Goal: Task Accomplishment & Management: Manage account settings

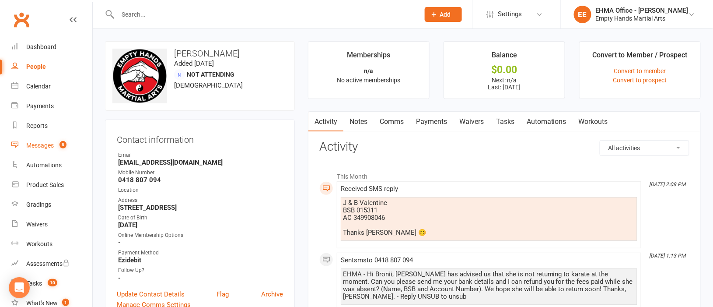
click at [39, 142] on div "Messages" at bounding box center [40, 145] width 28 height 7
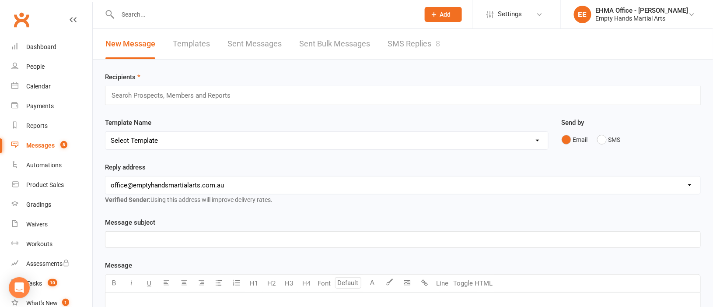
click at [408, 39] on link "SMS Replies 8" at bounding box center [414, 44] width 53 height 30
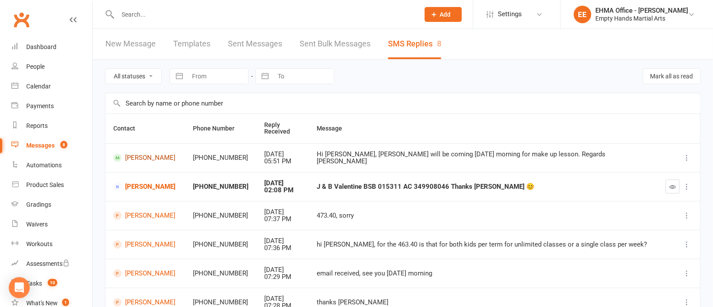
click at [145, 160] on link "[PERSON_NAME]" at bounding box center [145, 158] width 64 height 8
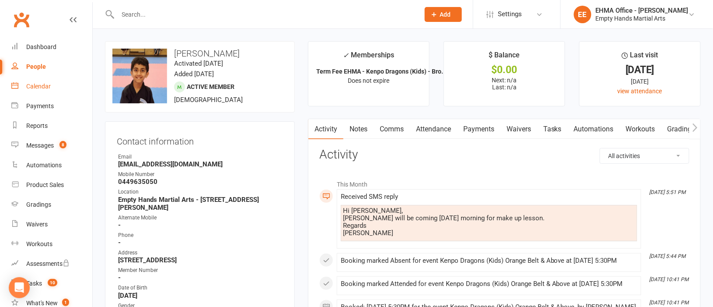
click at [43, 85] on div "Calendar" at bounding box center [38, 86] width 25 height 7
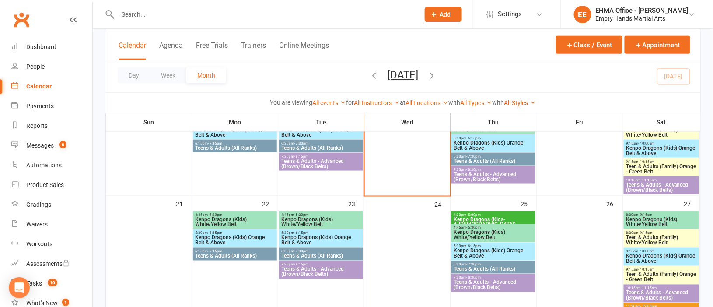
scroll to position [262, 0]
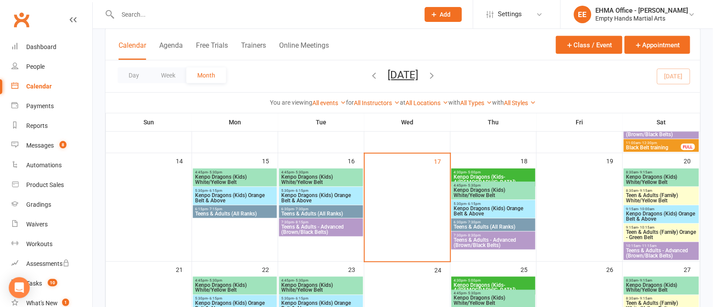
click at [316, 208] on span "6:30pm - 7:30pm" at bounding box center [321, 209] width 81 height 4
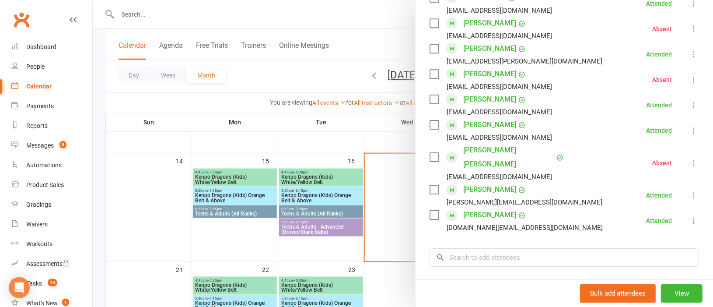
scroll to position [919, 0]
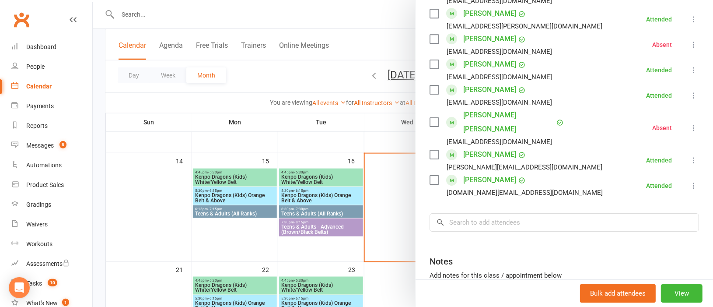
click at [341, 227] on div at bounding box center [403, 153] width 621 height 307
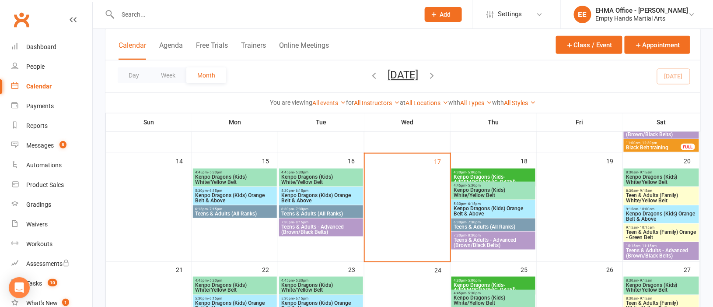
click at [341, 227] on span "Teens & Adults - Advanced (Brown/Black Belts)" at bounding box center [321, 229] width 81 height 11
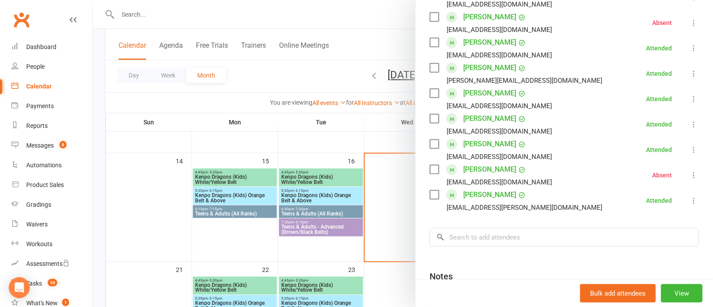
scroll to position [262, 0]
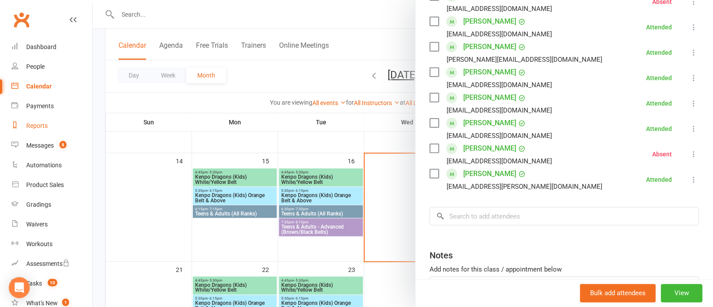
click at [34, 126] on div "Reports" at bounding box center [36, 125] width 21 height 7
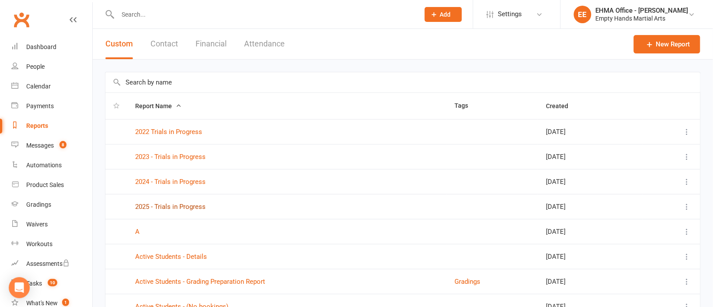
click at [160, 208] on link "2025 - Trials in Progress" at bounding box center [170, 207] width 70 height 8
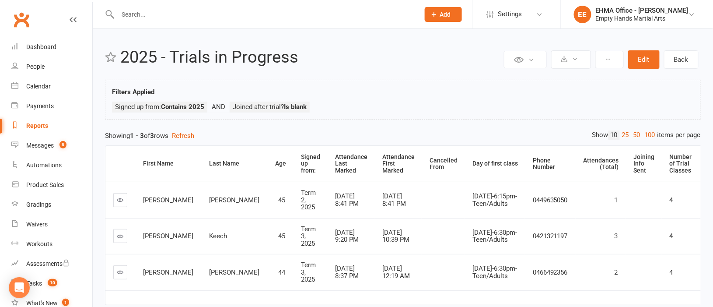
click at [36, 124] on div "Reports" at bounding box center [37, 125] width 22 height 7
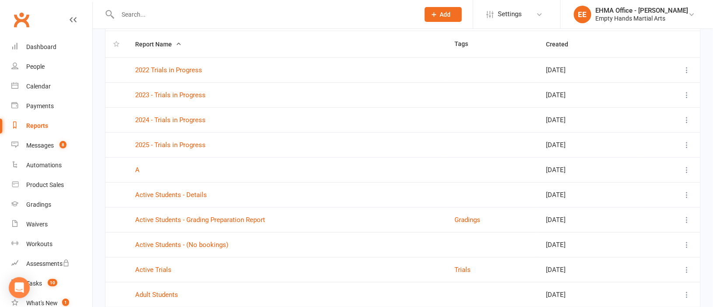
scroll to position [130, 0]
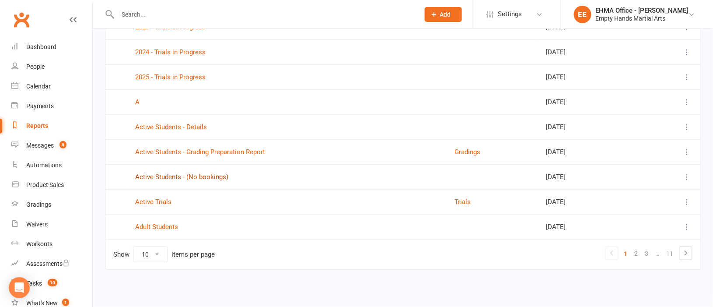
click at [184, 175] on link "Active Students - (No bookings)" at bounding box center [181, 177] width 93 height 8
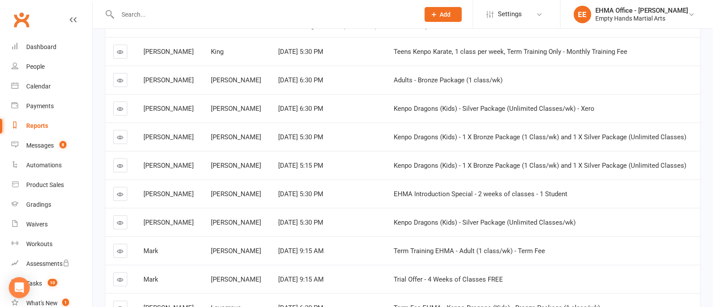
scroll to position [197, 0]
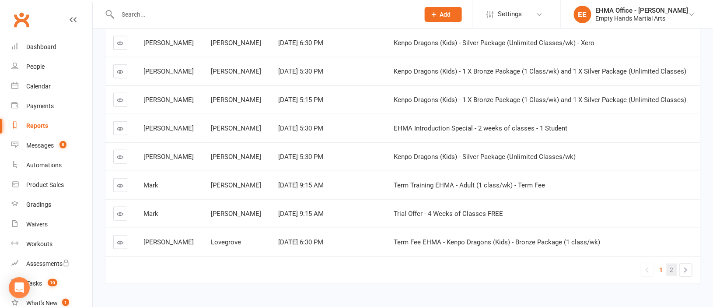
click at [670, 271] on link "2" at bounding box center [672, 270] width 11 height 12
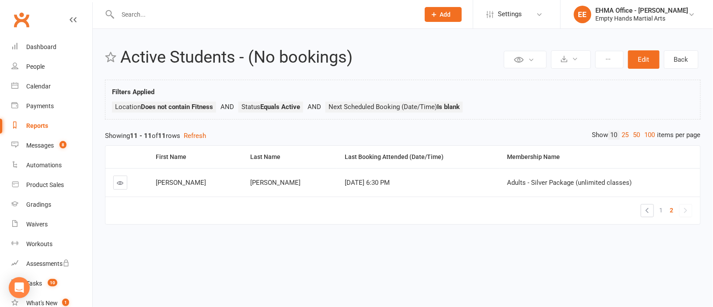
scroll to position [0, 0]
click at [672, 211] on span "1" at bounding box center [672, 210] width 4 height 12
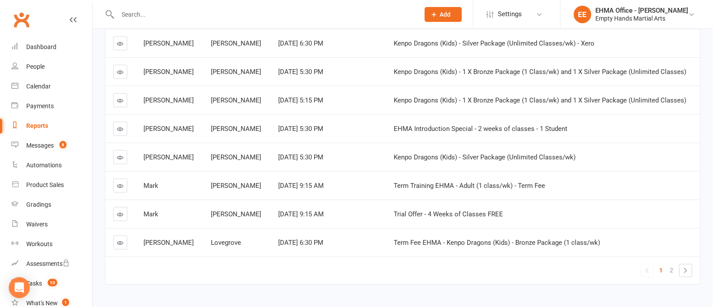
scroll to position [197, 0]
click at [34, 43] on div "Dashboard" at bounding box center [41, 46] width 30 height 7
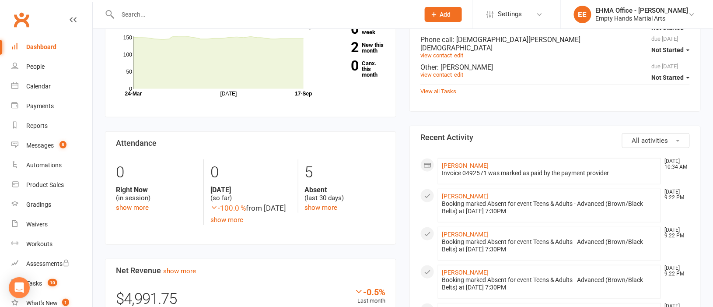
scroll to position [131, 0]
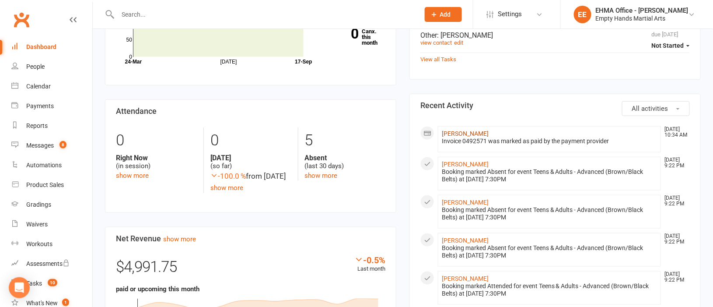
click at [451, 130] on link "[PERSON_NAME]" at bounding box center [465, 133] width 47 height 7
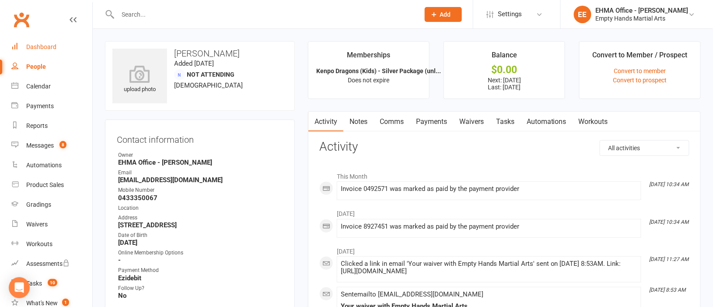
click at [36, 49] on div "Dashboard" at bounding box center [41, 46] width 30 height 7
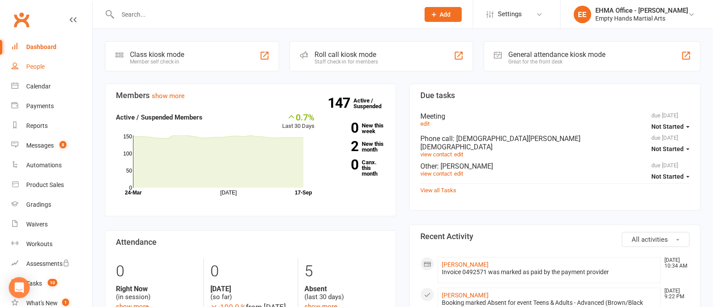
click at [35, 62] on link "People" at bounding box center [51, 67] width 81 height 20
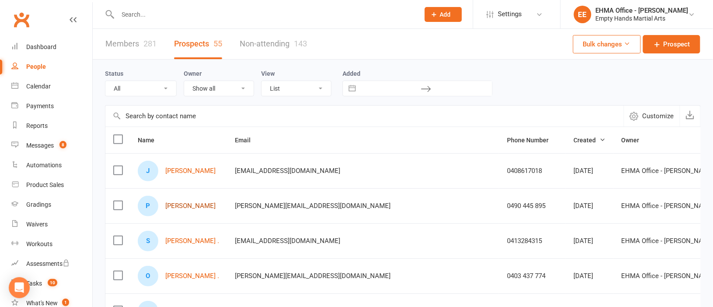
click at [183, 204] on link "[PERSON_NAME]" at bounding box center [190, 205] width 50 height 7
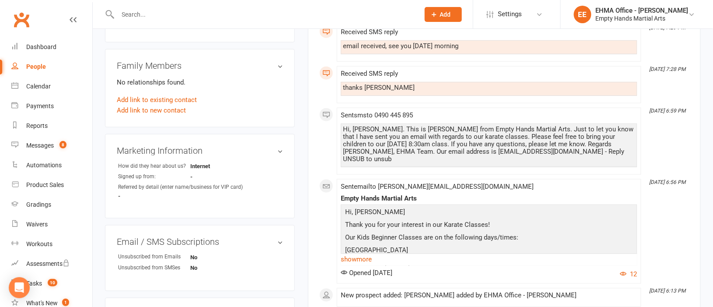
scroll to position [328, 0]
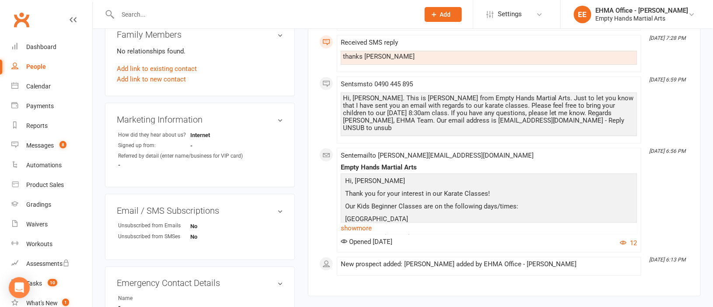
click at [35, 66] on div "People" at bounding box center [36, 66] width 20 height 7
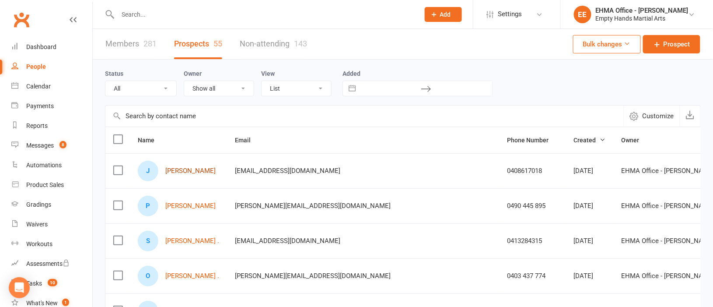
click at [187, 169] on link "[PERSON_NAME]" at bounding box center [190, 170] width 50 height 7
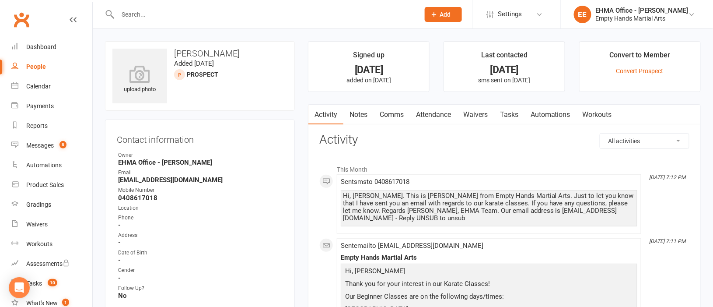
click at [35, 66] on div "People" at bounding box center [36, 66] width 20 height 7
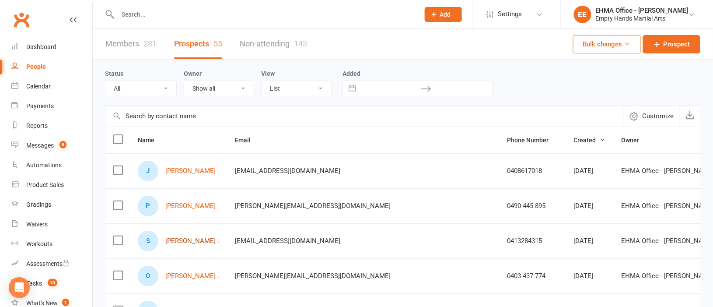
click at [180, 239] on link "[PERSON_NAME] ." at bounding box center [192, 240] width 54 height 7
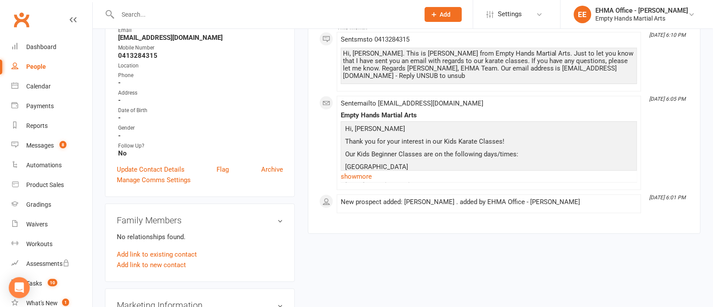
scroll to position [65, 0]
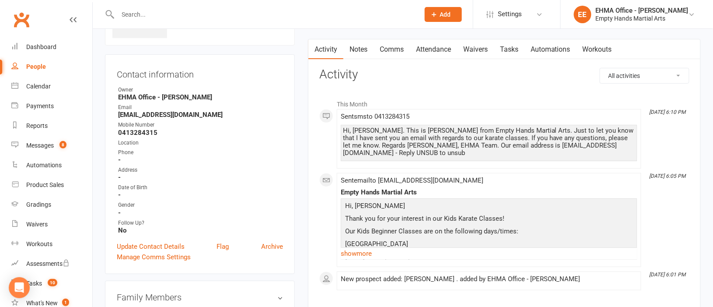
click at [35, 64] on div "People" at bounding box center [36, 66] width 20 height 7
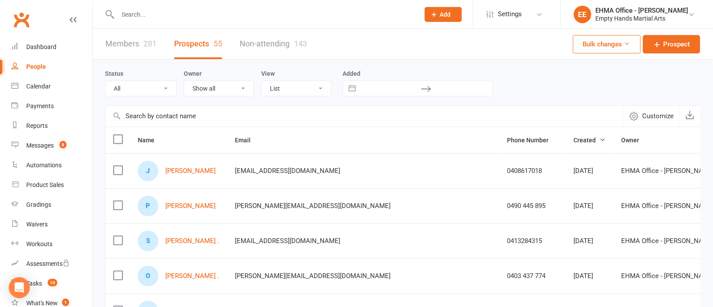
scroll to position [65, 0]
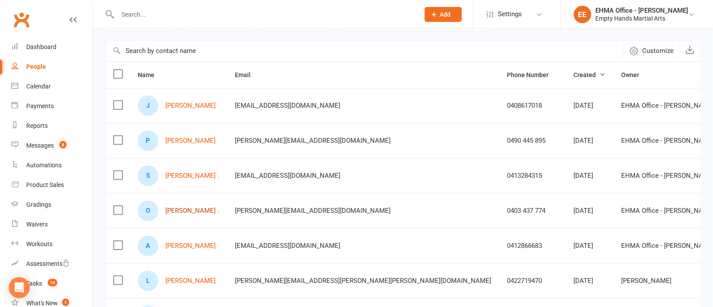
click at [177, 209] on link "[PERSON_NAME] ." at bounding box center [192, 210] width 54 height 7
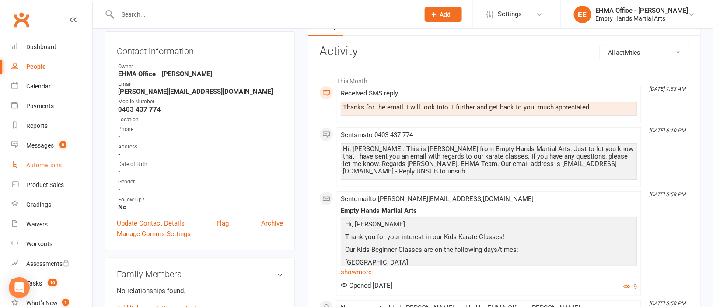
scroll to position [65, 0]
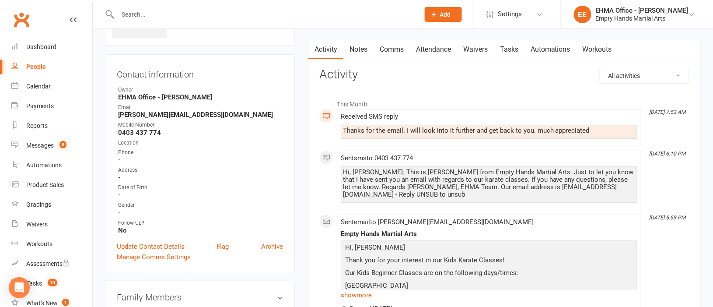
click at [41, 62] on link "People" at bounding box center [51, 67] width 81 height 20
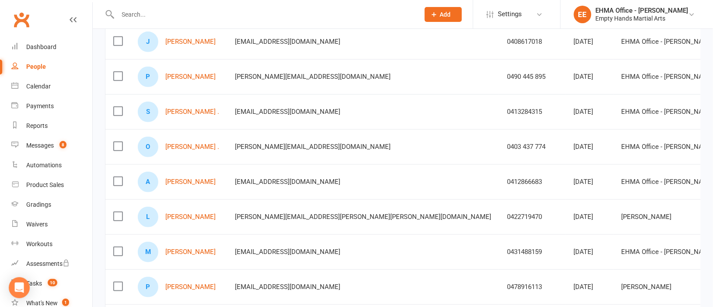
scroll to position [131, 0]
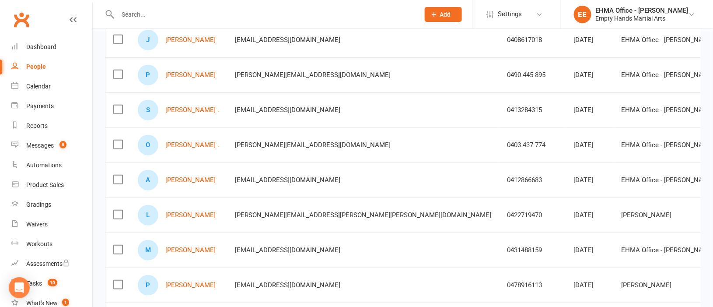
click at [194, 175] on div "A [PERSON_NAME]" at bounding box center [178, 180] width 81 height 21
click at [187, 182] on link "[PERSON_NAME]" at bounding box center [190, 179] width 50 height 7
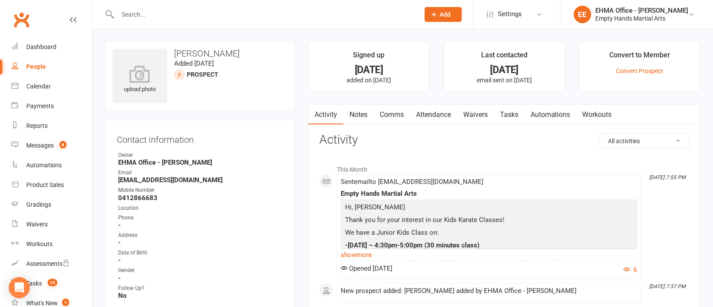
click at [364, 257] on link "show more" at bounding box center [489, 255] width 297 height 12
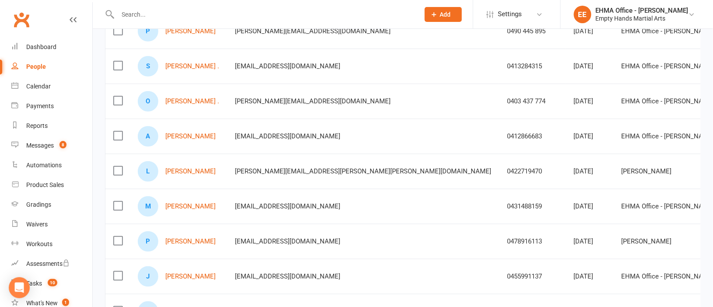
scroll to position [197, 0]
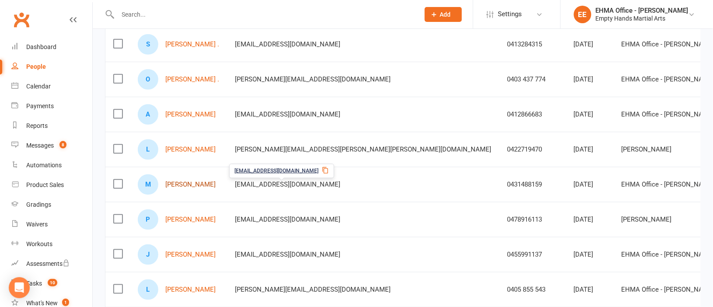
click at [195, 188] on link "[PERSON_NAME]" at bounding box center [190, 184] width 50 height 7
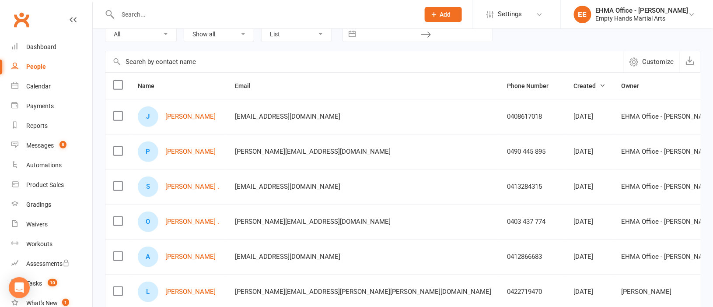
scroll to position [131, 0]
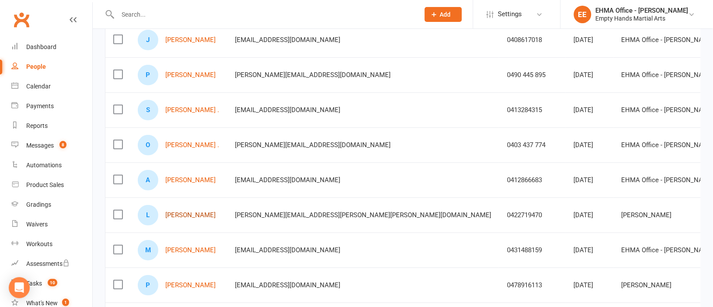
click at [180, 213] on link "[PERSON_NAME]" at bounding box center [190, 214] width 50 height 7
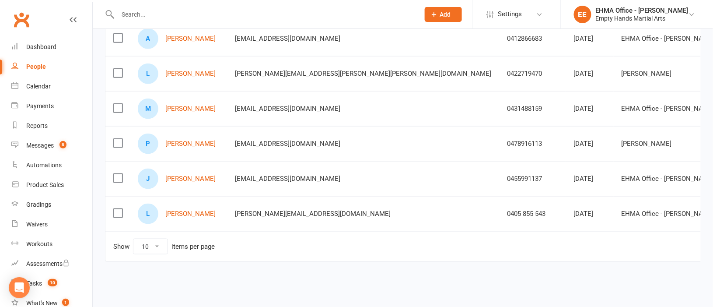
scroll to position [275, 0]
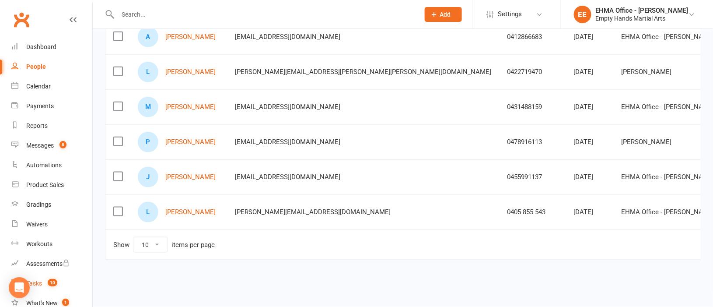
click at [38, 281] on div "Tasks" at bounding box center [34, 283] width 16 height 7
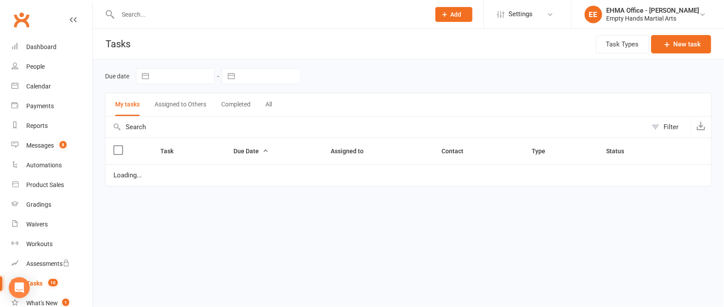
select select "waiting"
select select "started"
select select "waiting"
select select "started"
select select "waiting"
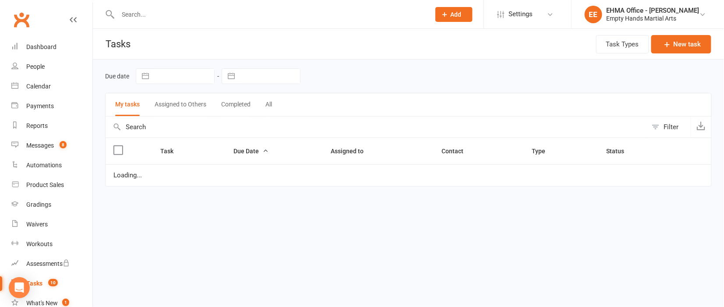
select select "waiting"
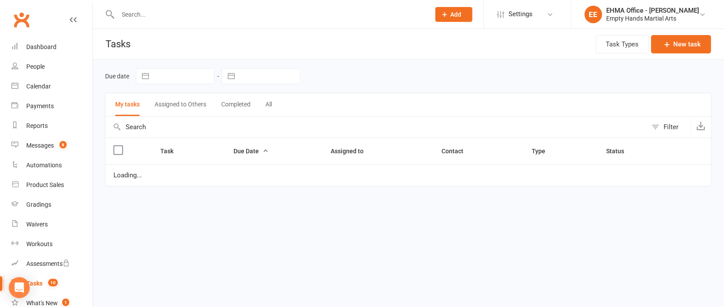
select select "waiting"
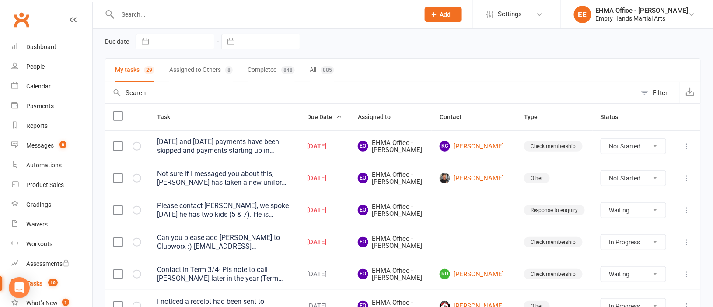
scroll to position [65, 0]
